Goal: Check status: Check status

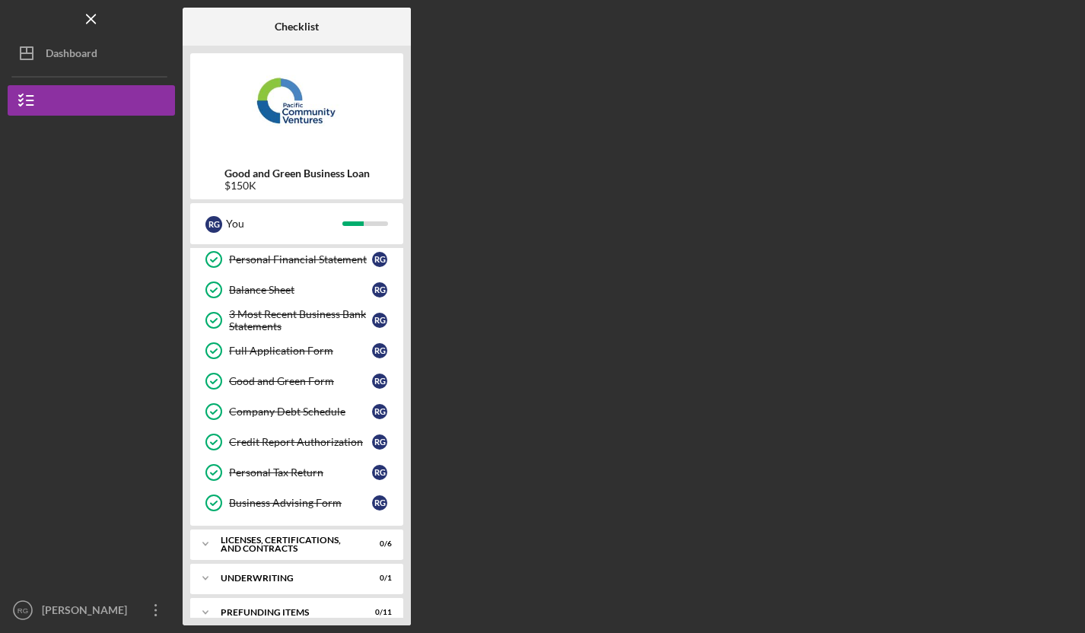
scroll to position [190, 0]
click at [330, 410] on div "Company Debt Schedule" at bounding box center [300, 412] width 143 height 12
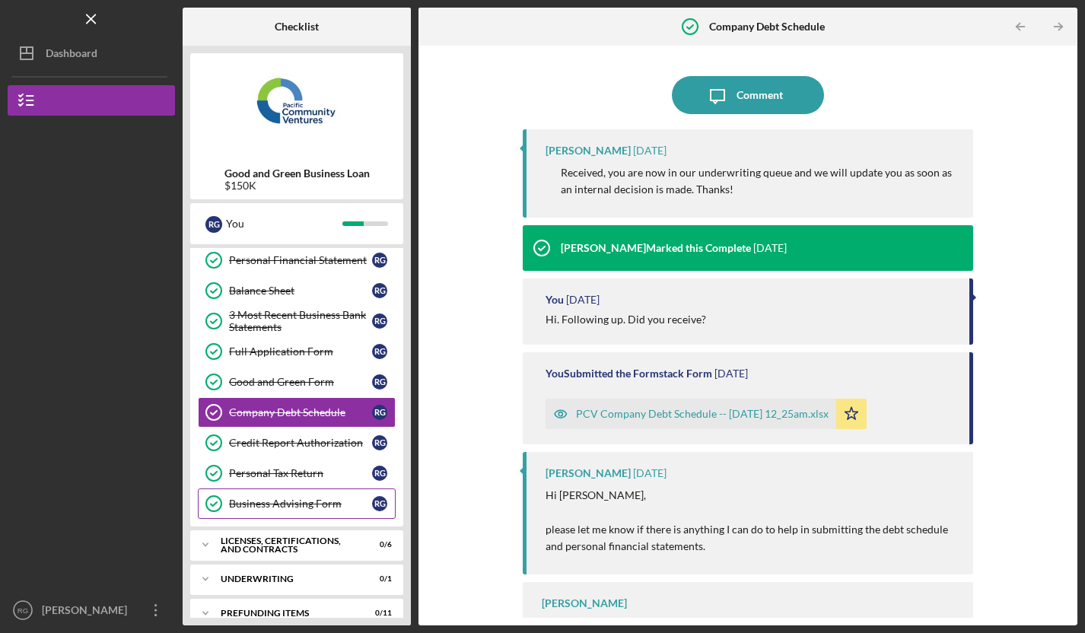
click at [290, 502] on div "Business Advising Form" at bounding box center [300, 504] width 143 height 12
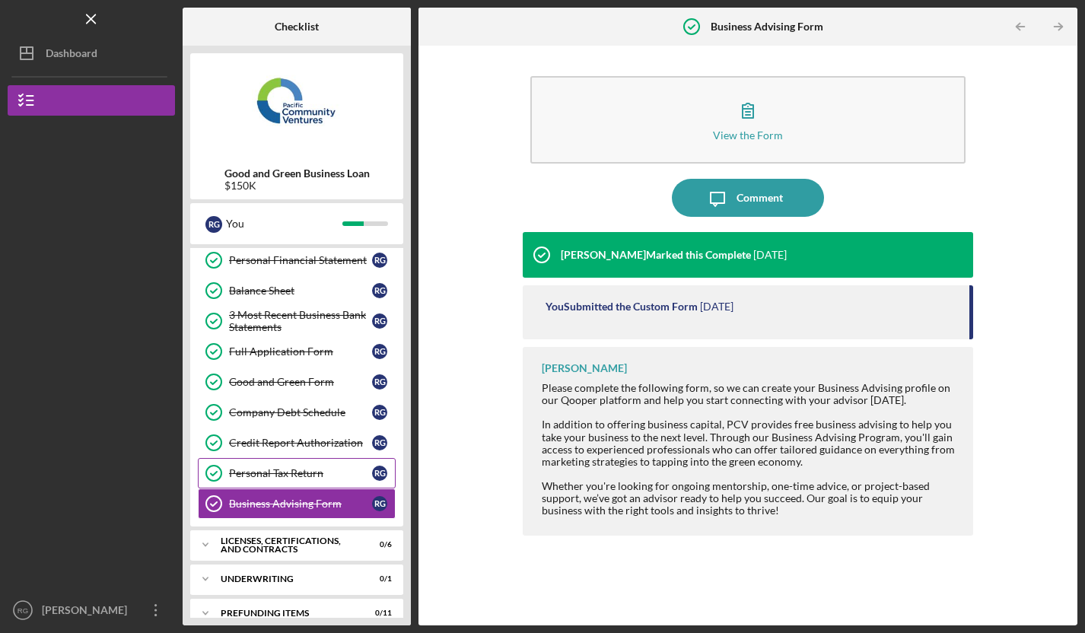
click at [292, 476] on div "Personal Tax Return" at bounding box center [300, 473] width 143 height 12
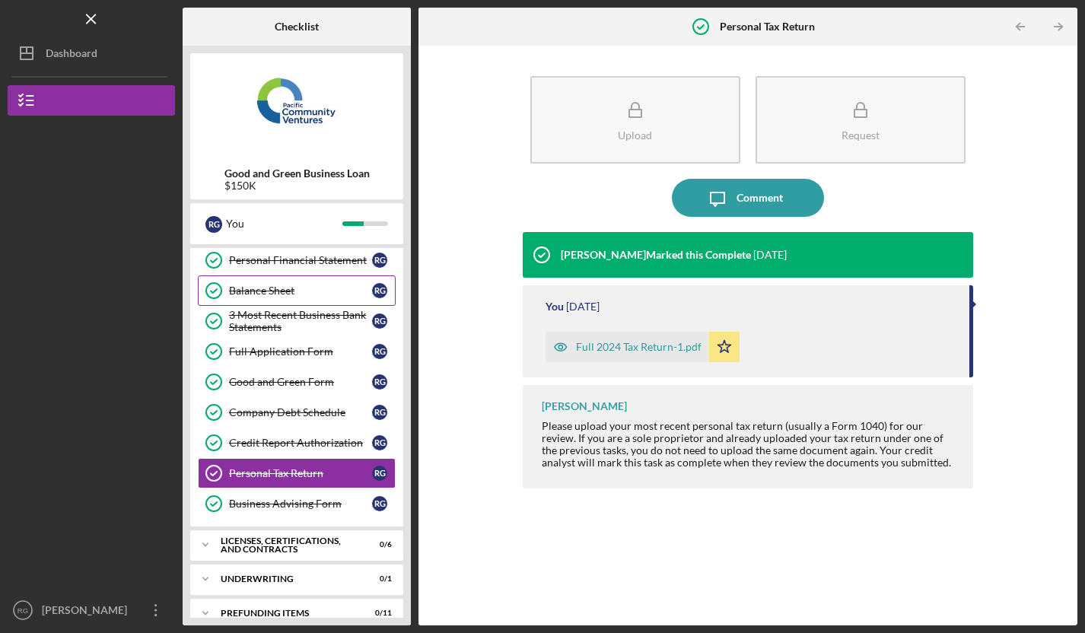
click at [311, 286] on div "Balance Sheet" at bounding box center [300, 291] width 143 height 12
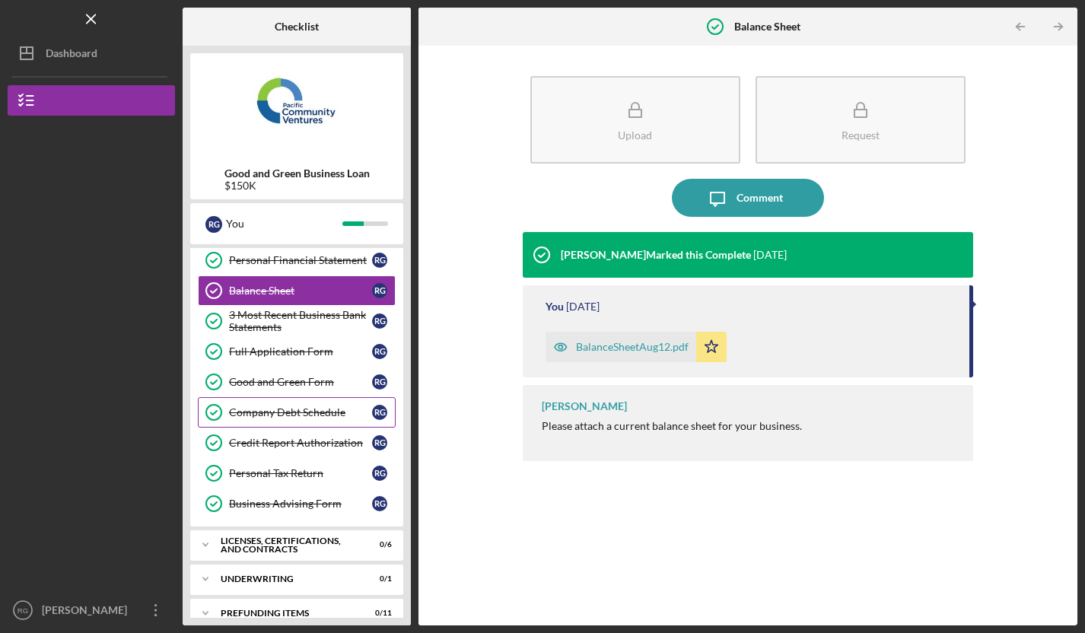
click at [302, 417] on div "Company Debt Schedule" at bounding box center [300, 412] width 143 height 12
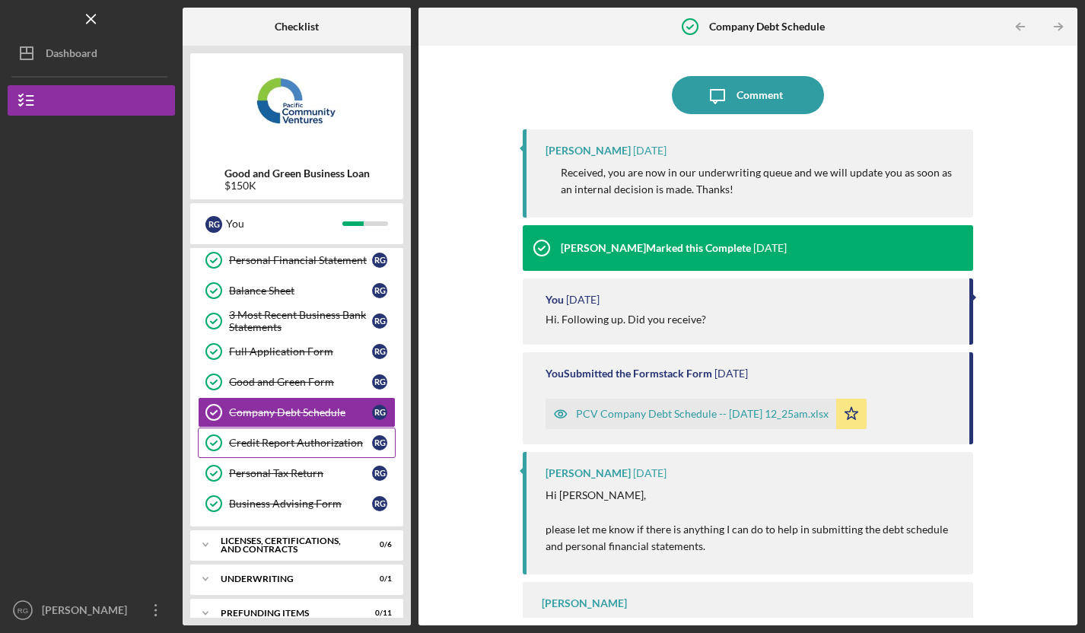
click at [295, 441] on div "Credit Report Authorization" at bounding box center [300, 443] width 143 height 12
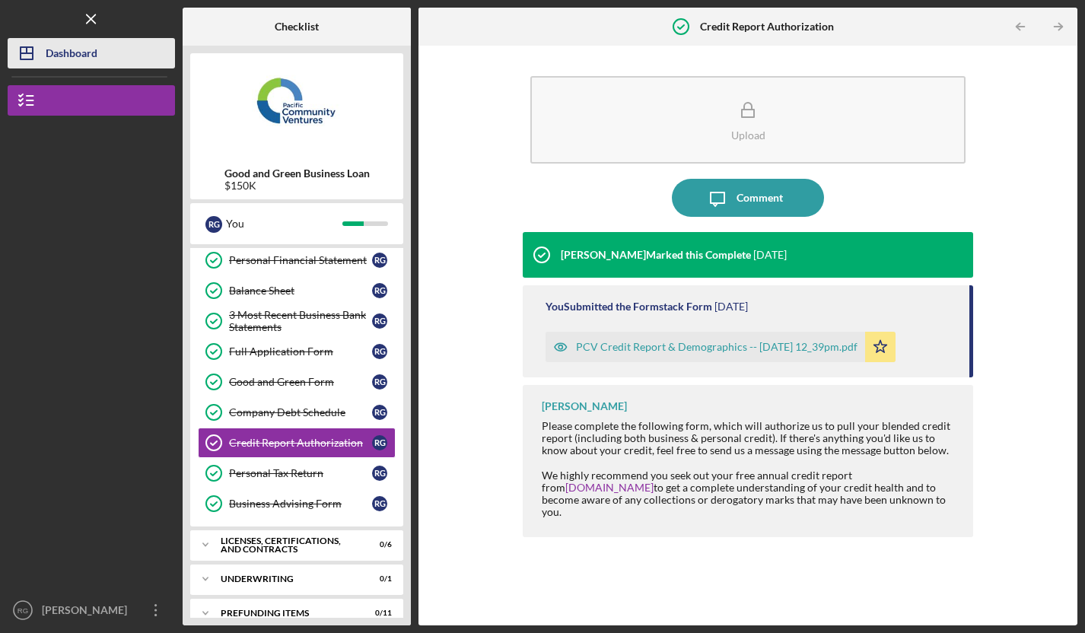
click at [61, 58] on div "Dashboard" at bounding box center [72, 55] width 52 height 34
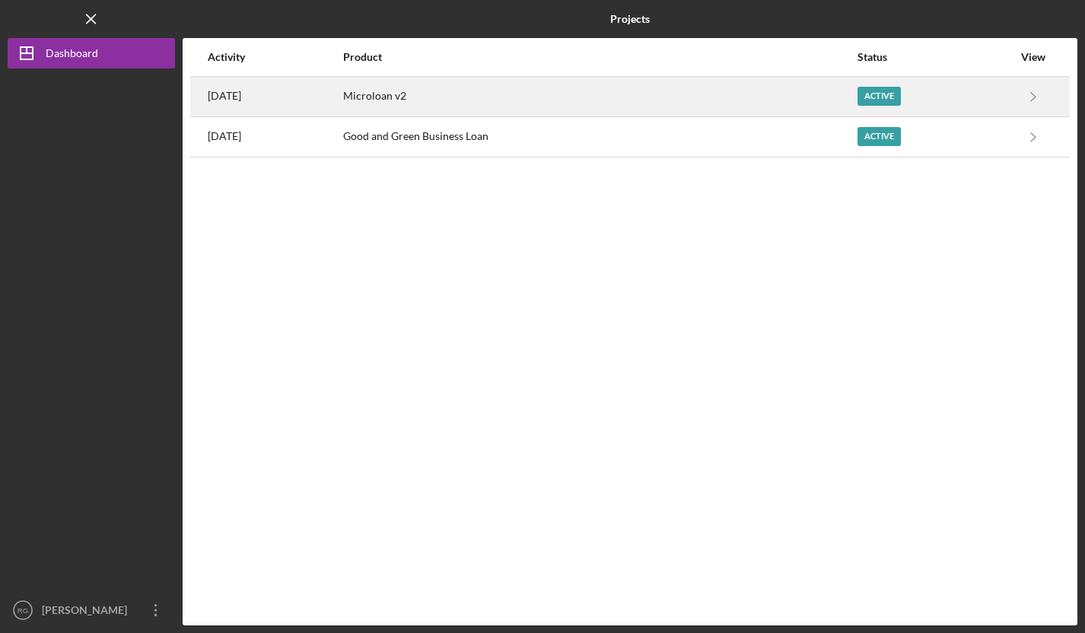
click at [492, 97] on div "Microloan v2" at bounding box center [599, 97] width 512 height 38
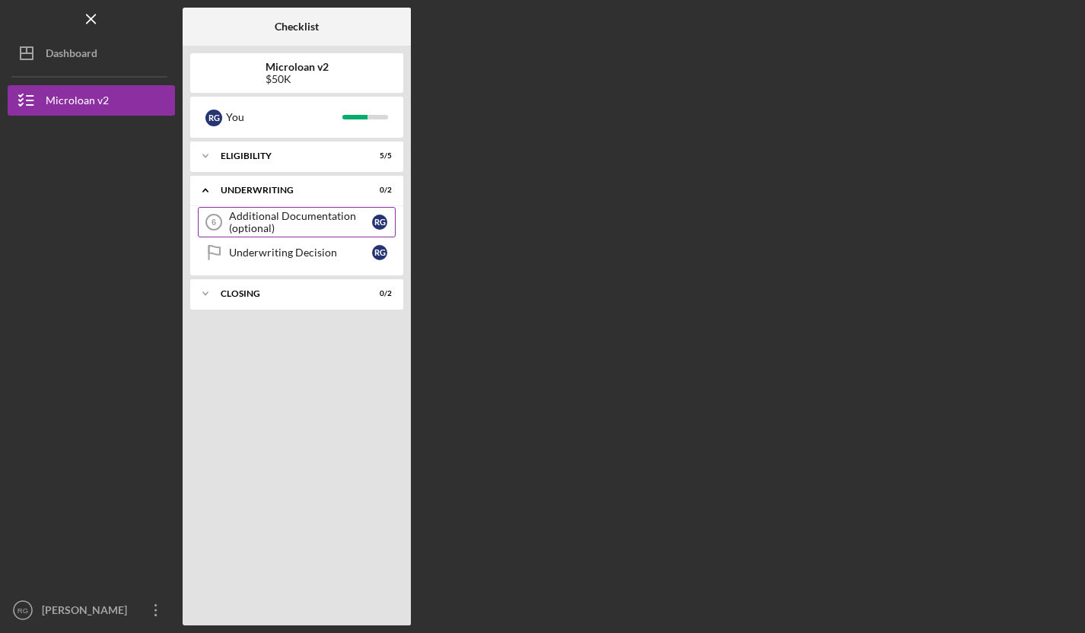
click at [288, 218] on div "Additional Documentation (optional)" at bounding box center [300, 222] width 143 height 24
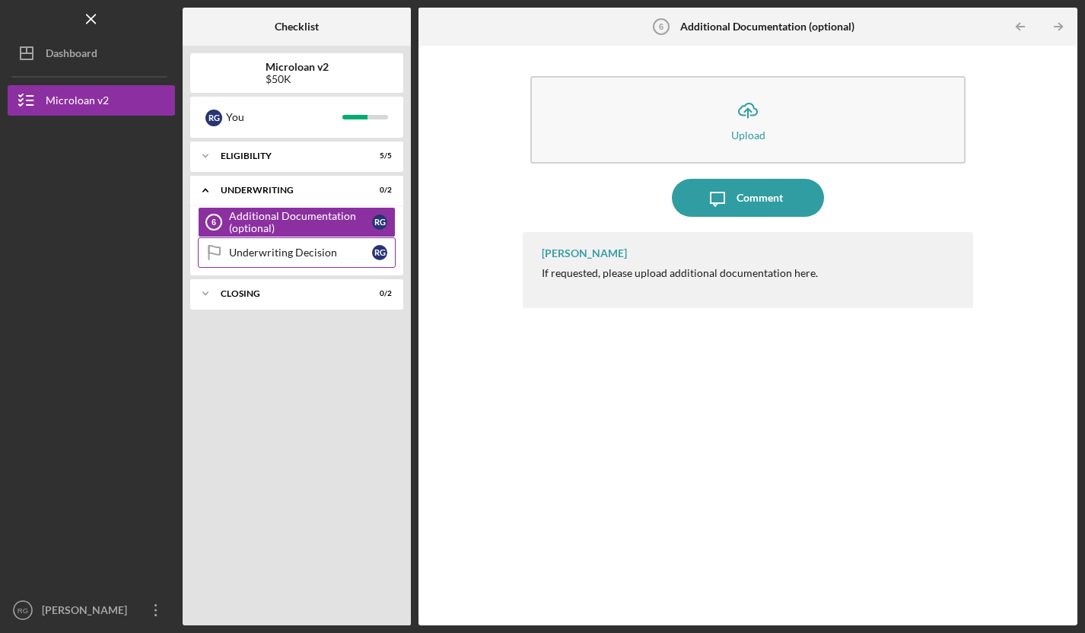
click at [286, 254] on div "Underwriting Decision" at bounding box center [300, 253] width 143 height 12
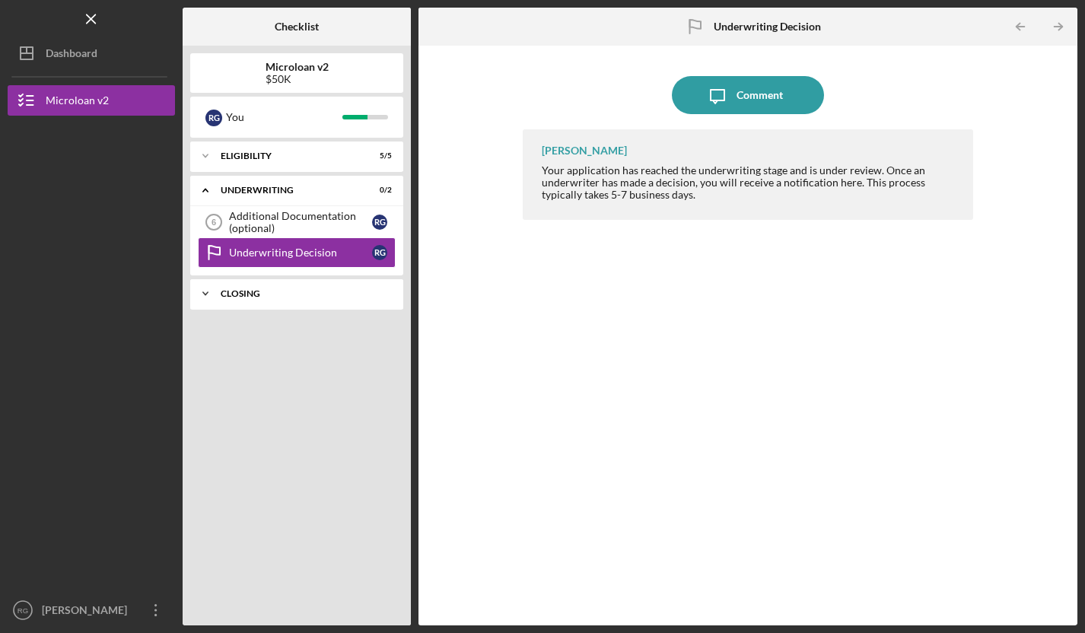
click at [278, 293] on div "Closing" at bounding box center [303, 293] width 164 height 9
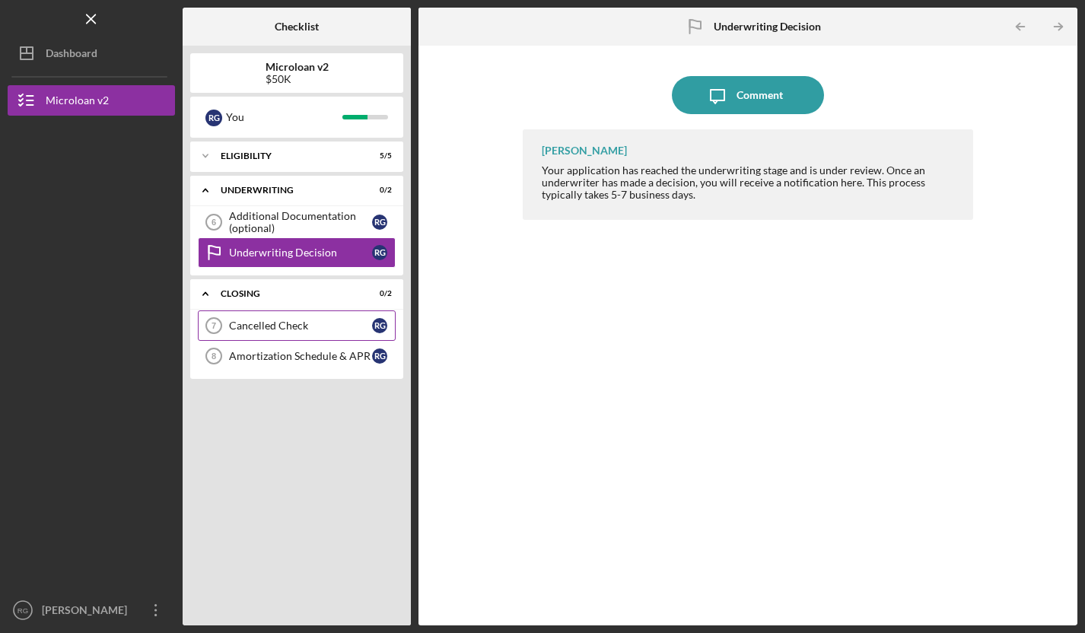
click at [285, 330] on div "Cancelled Check" at bounding box center [300, 326] width 143 height 12
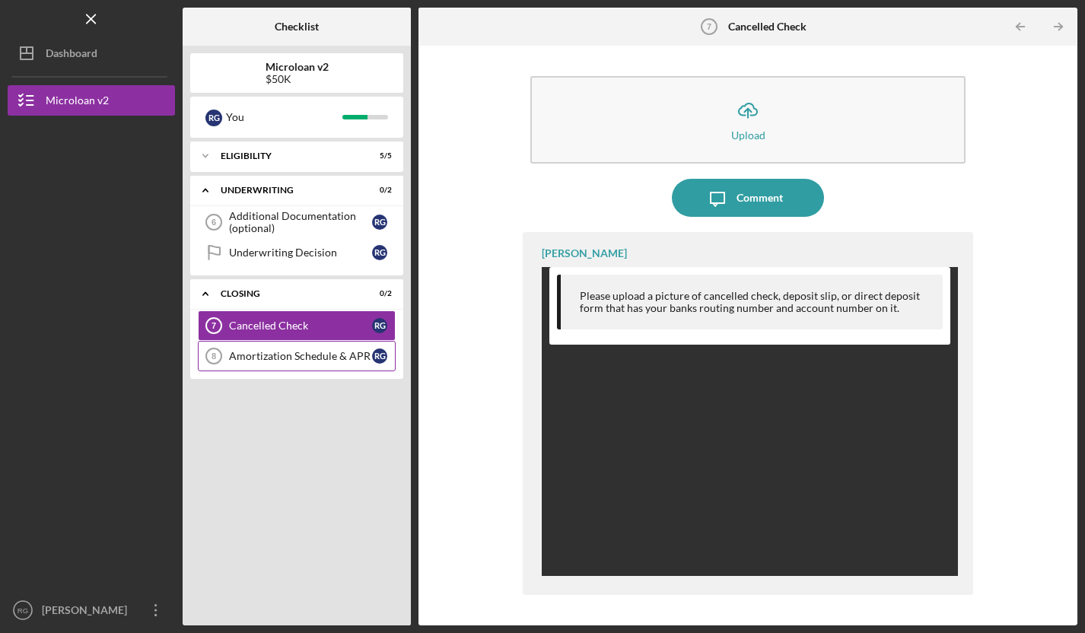
click at [283, 362] on div "Amortization Schedule & APR" at bounding box center [300, 356] width 143 height 12
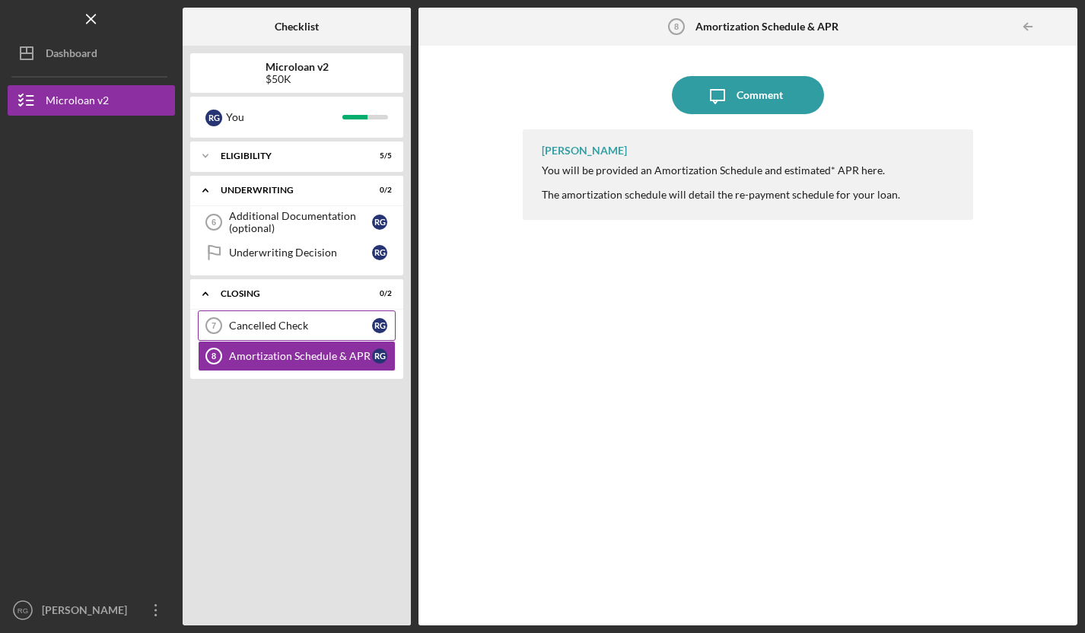
click at [289, 334] on link "Cancelled Check 7 Cancelled Check R G" at bounding box center [297, 326] width 198 height 30
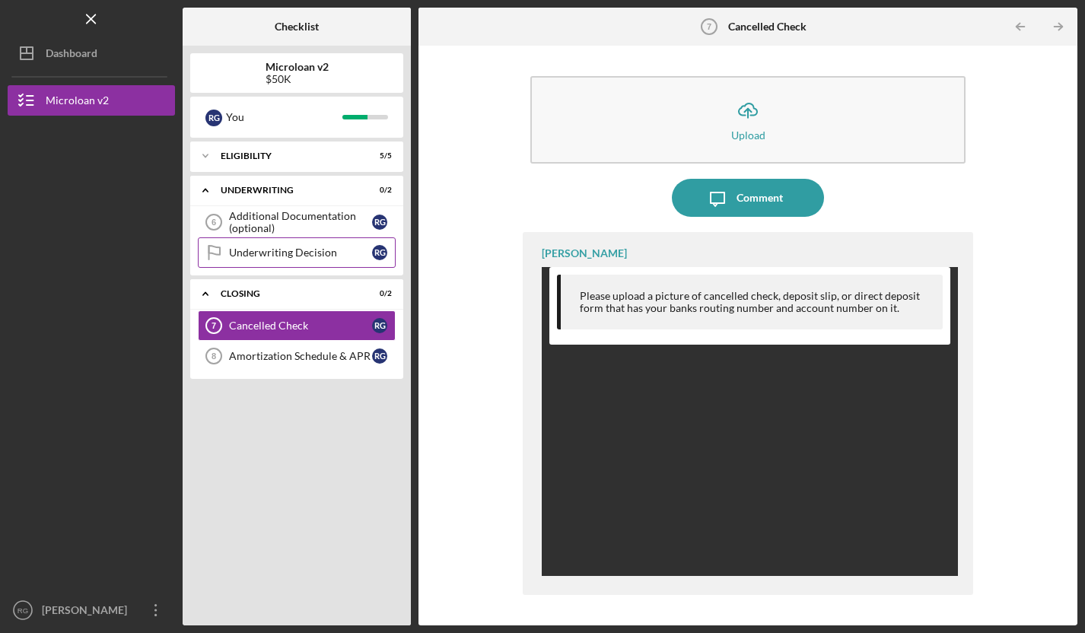
click at [292, 252] on div "Underwriting Decision" at bounding box center [300, 253] width 143 height 12
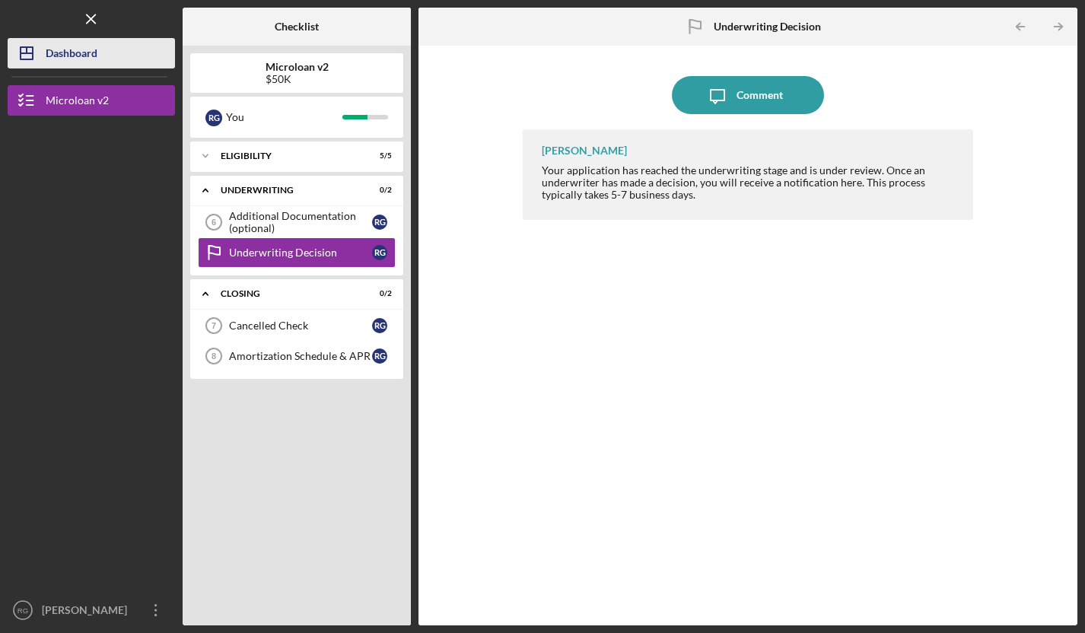
click at [46, 51] on div "Dashboard" at bounding box center [72, 55] width 52 height 34
